Goal: Find specific page/section: Find specific page/section

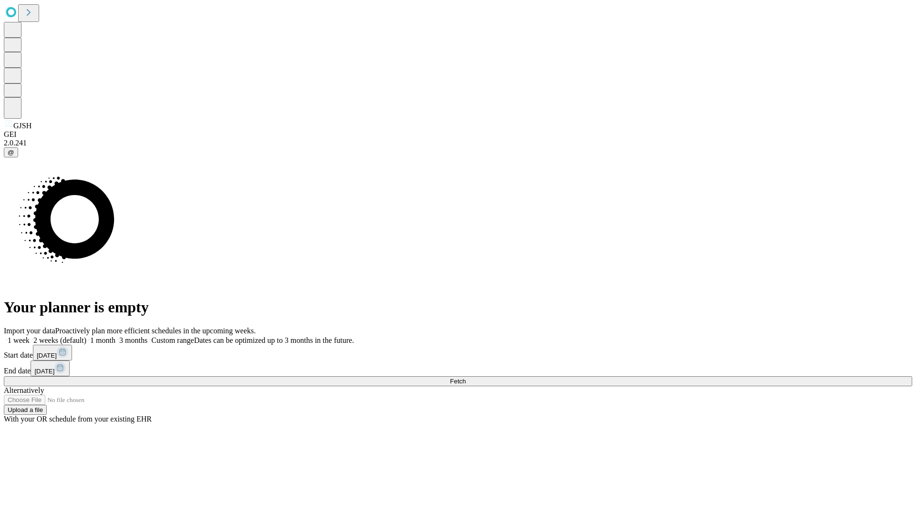
click at [465, 378] on span "Fetch" at bounding box center [458, 381] width 16 height 7
